Goal: Find specific page/section: Find specific page/section

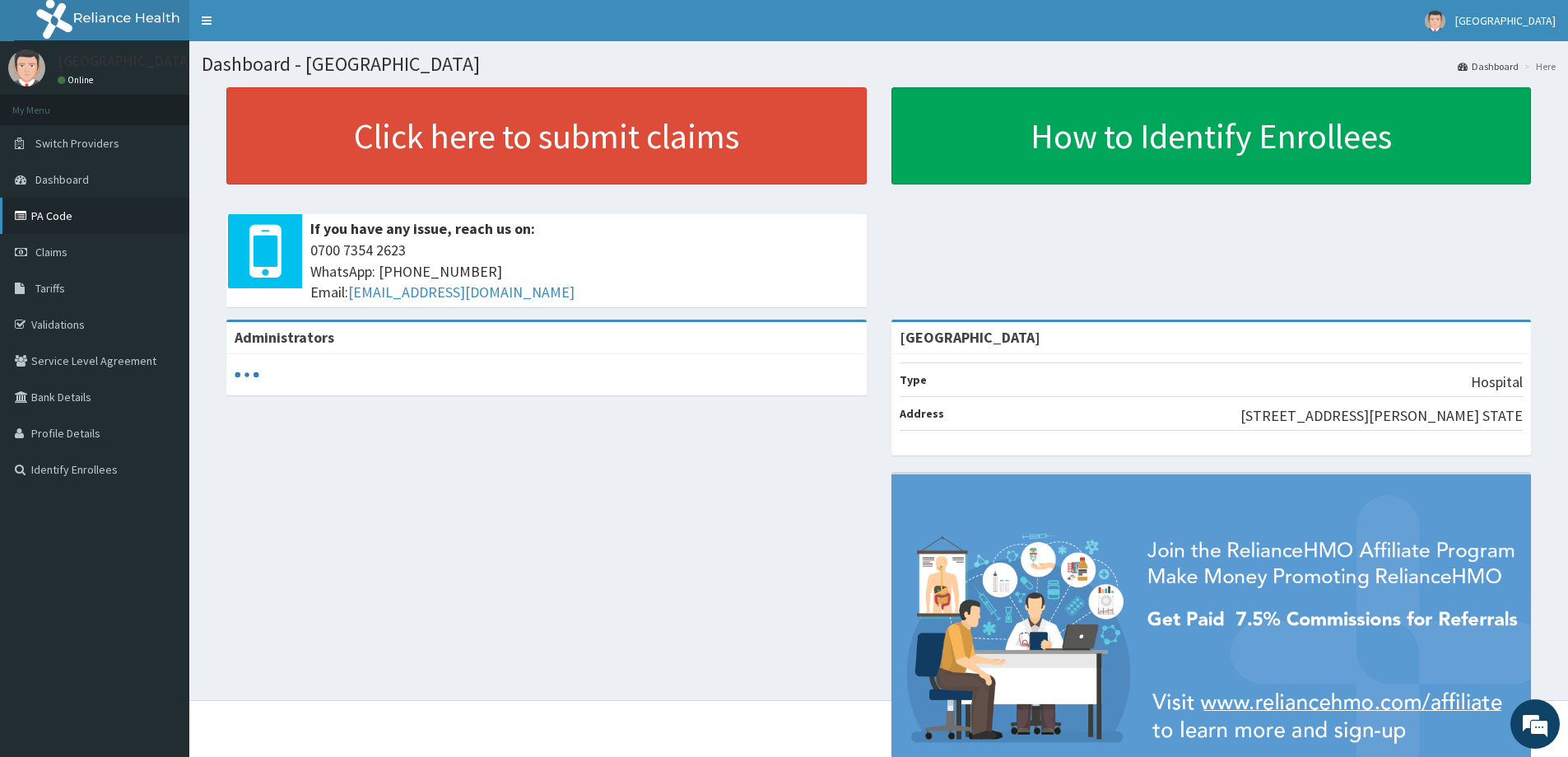
click at [83, 224] on link "PA Code" at bounding box center [95, 215] width 189 height 36
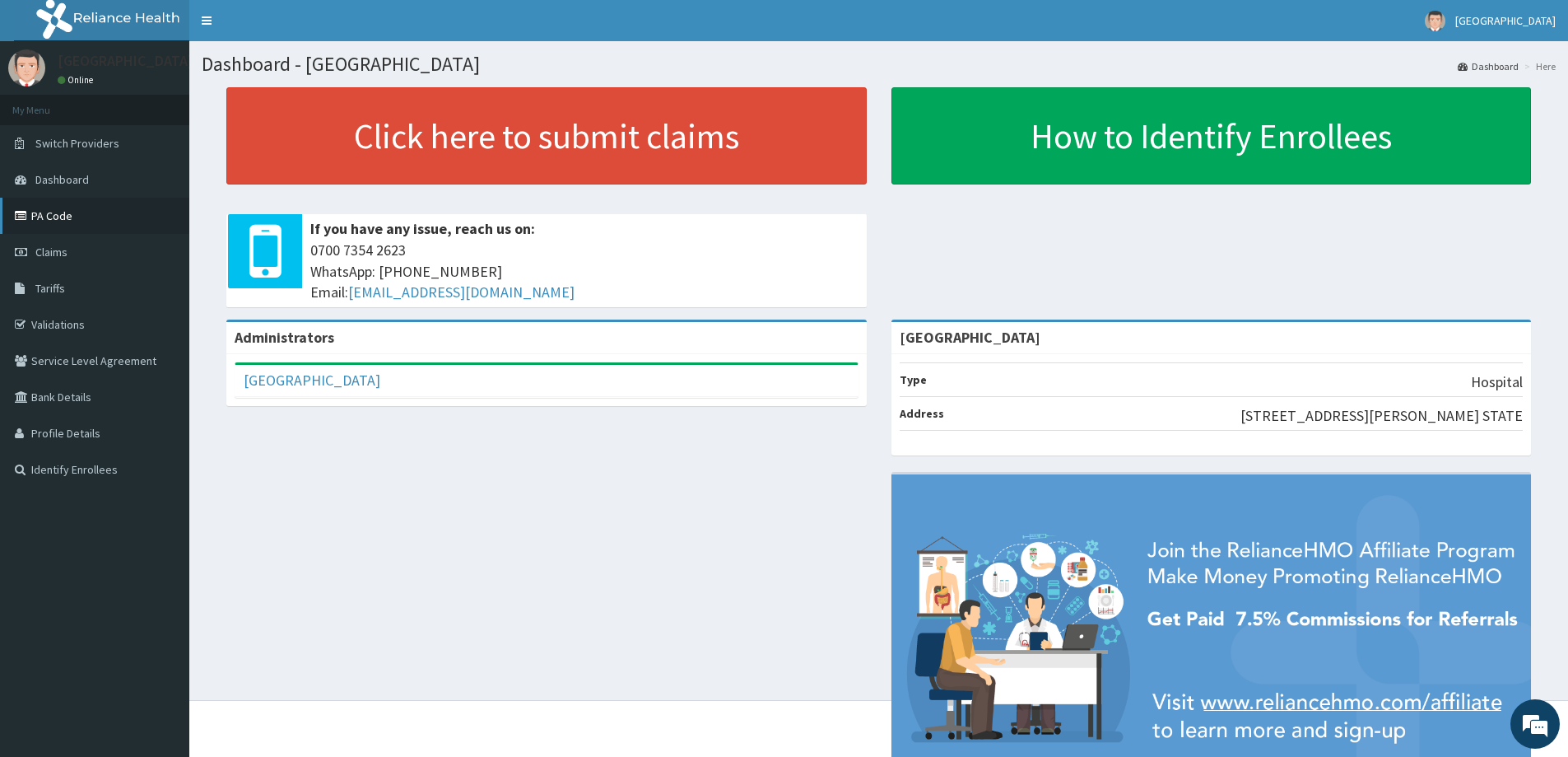
click at [53, 220] on link "PA Code" at bounding box center [95, 215] width 189 height 36
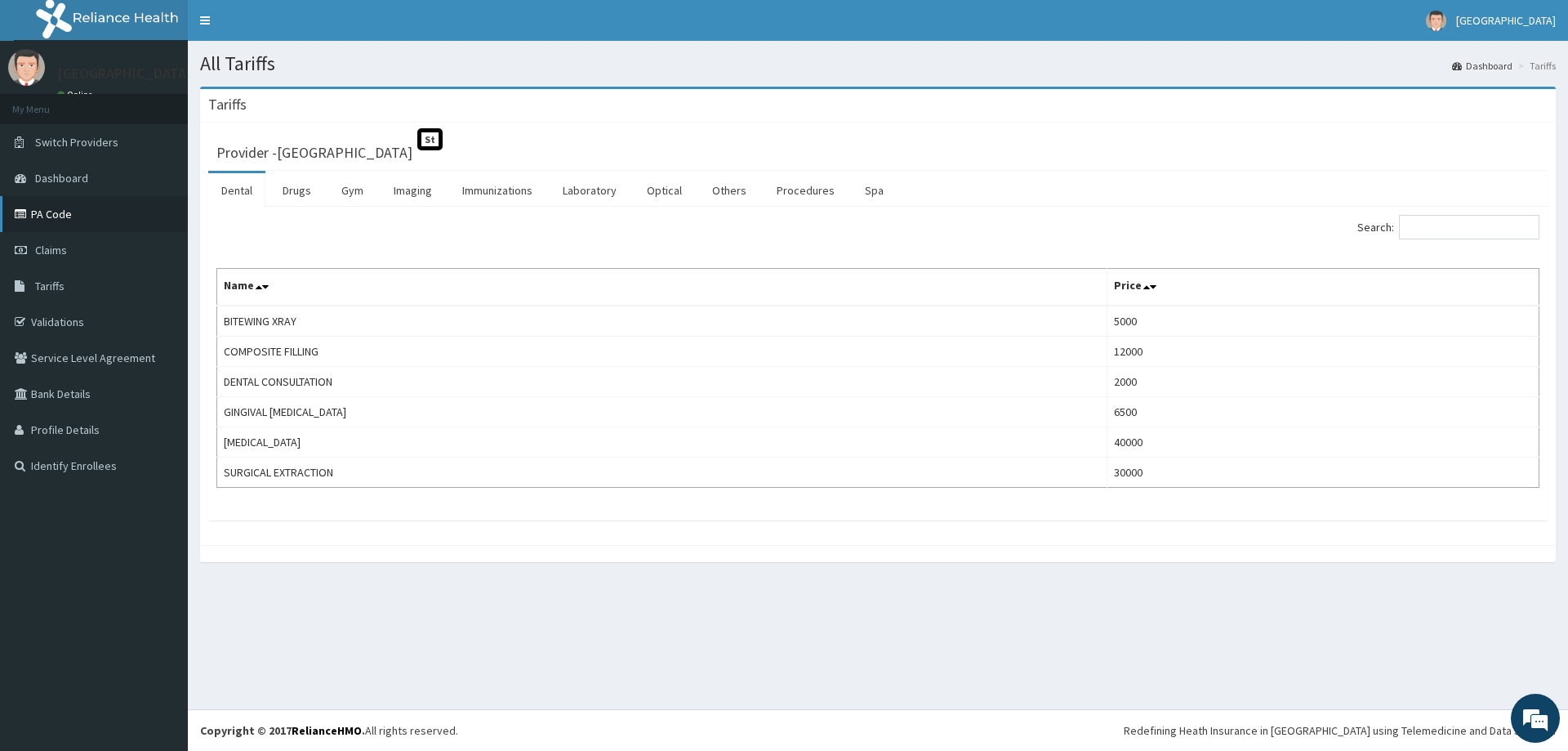
click at [79, 216] on link "PA Code" at bounding box center [94, 214] width 188 height 36
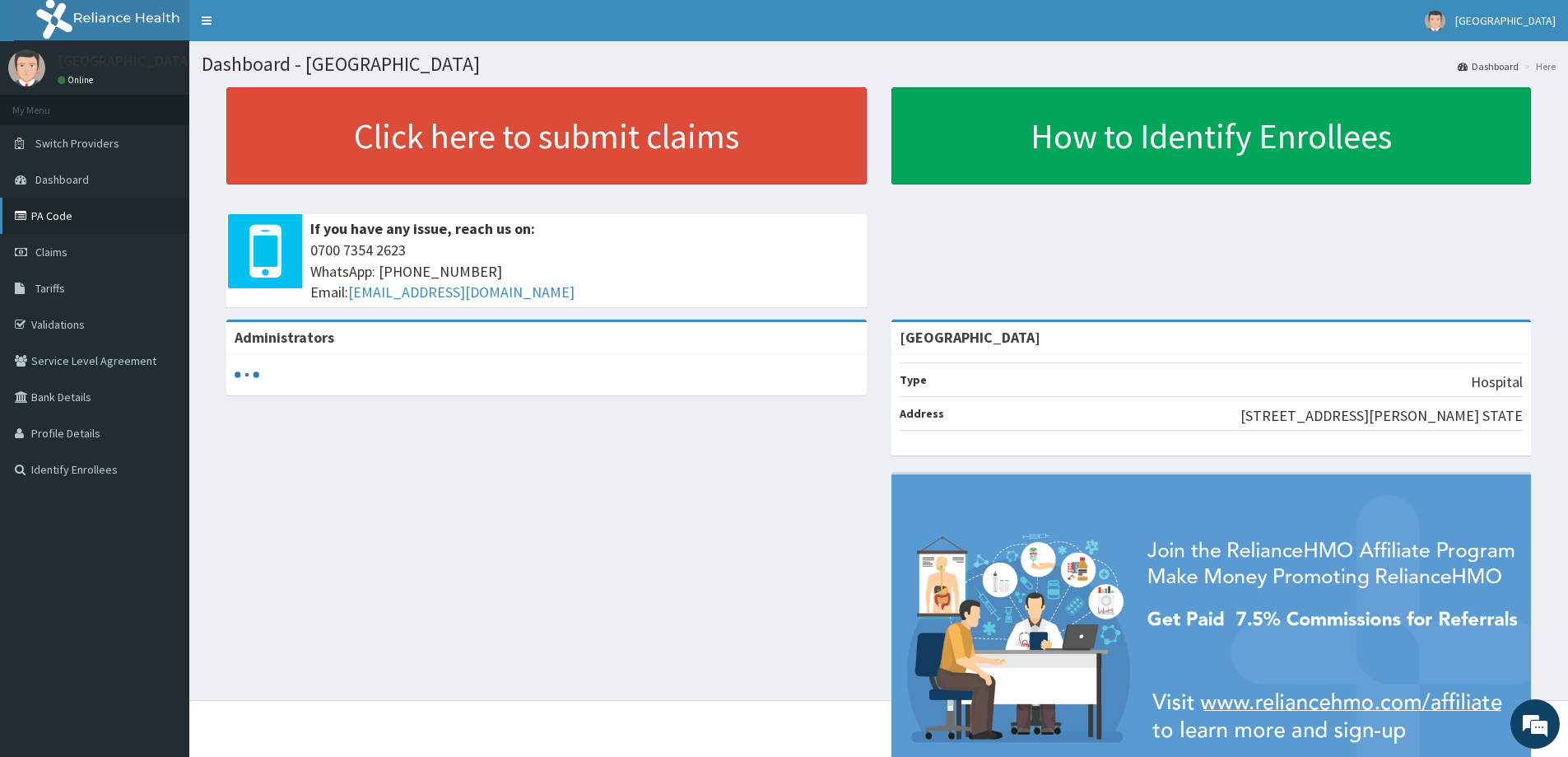
click at [69, 213] on link "PA Code" at bounding box center [95, 215] width 189 height 36
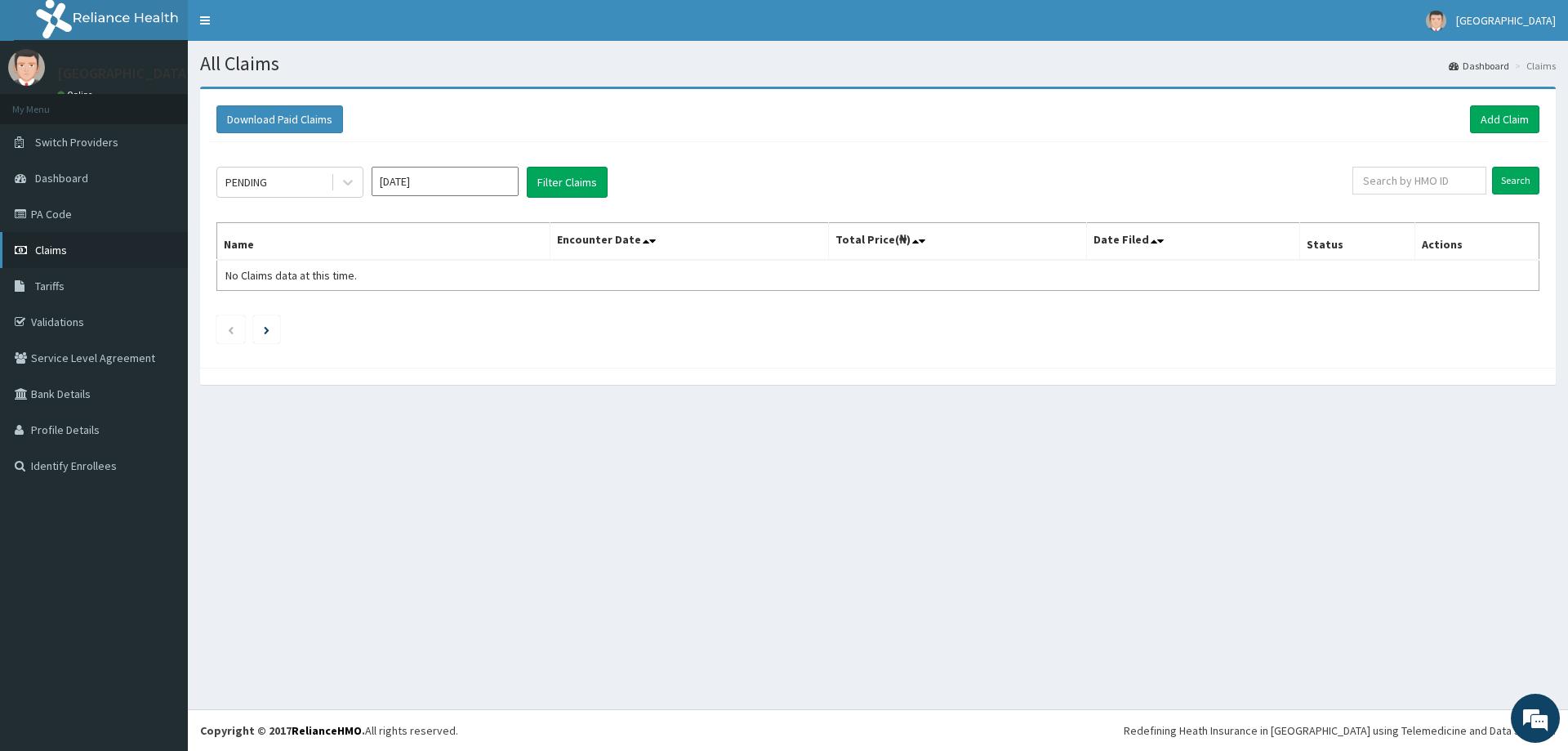
click at [85, 256] on link "Claims" at bounding box center [94, 250] width 188 height 36
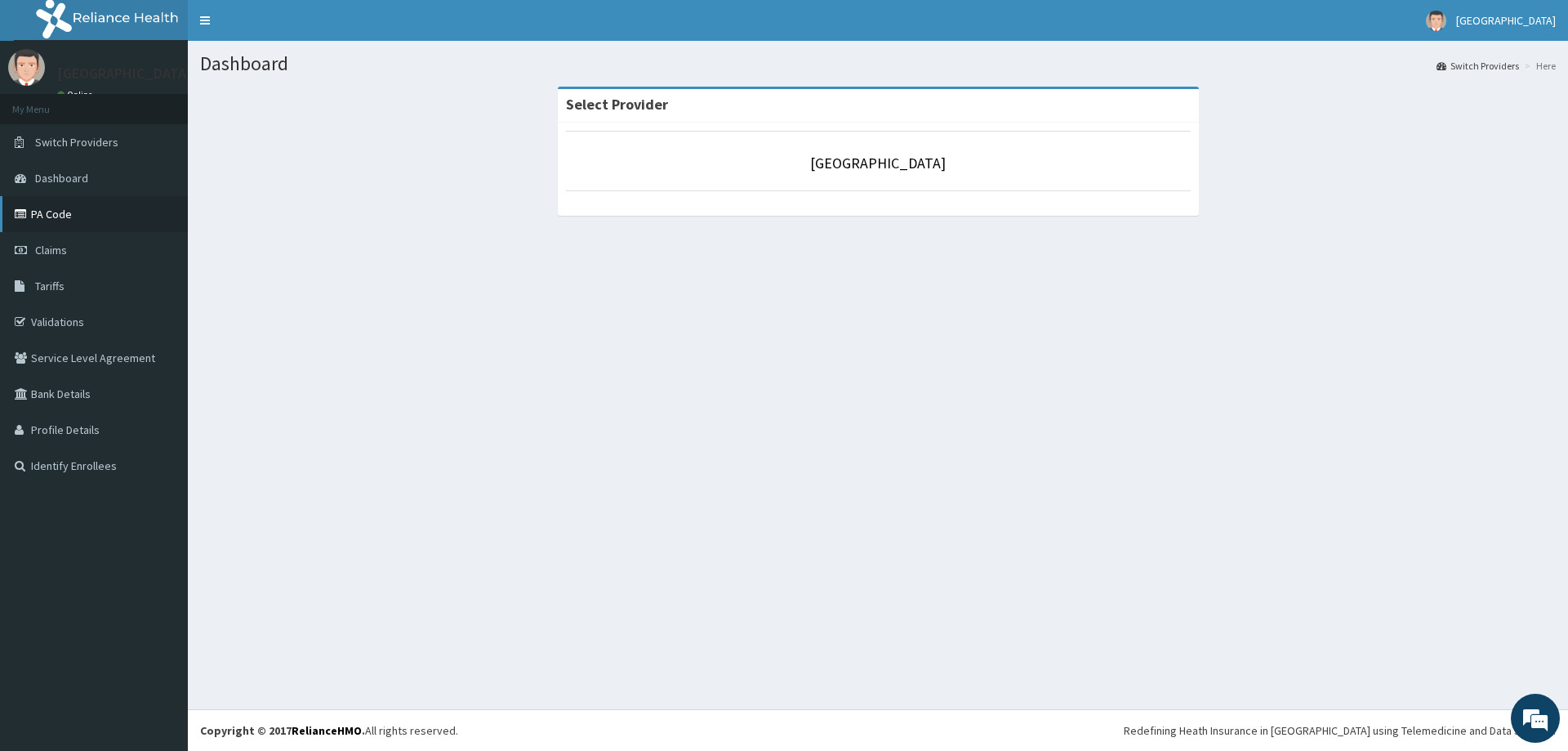
click at [80, 209] on link "PA Code" at bounding box center [94, 214] width 188 height 36
